Goal: Check status

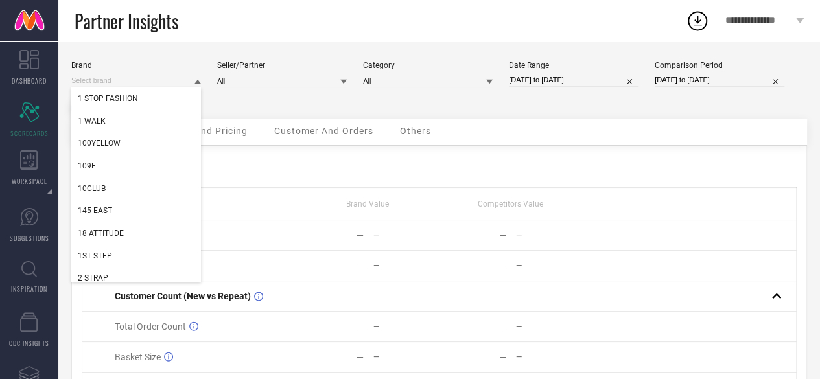
click at [154, 82] on input at bounding box center [136, 81] width 130 height 14
type input "r"
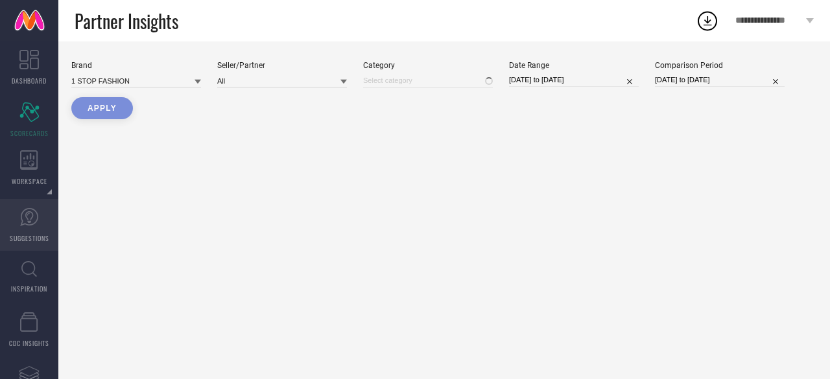
type input "All"
